Goal: Ask a question: Seek information or help from site administrators or community

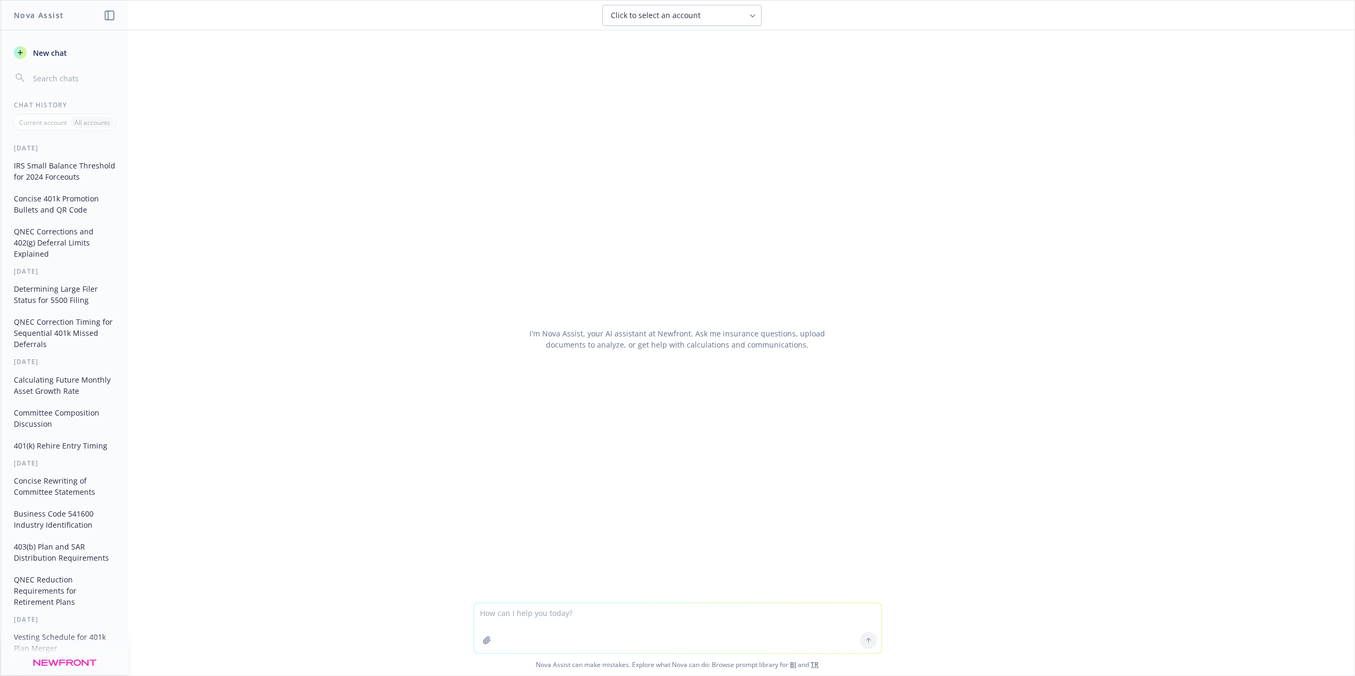
click at [522, 620] on textarea at bounding box center [677, 628] width 407 height 50
type textarea "What is proper terminology to define a 403(b) plan made up of individual partic…"
